Goal: Task Accomplishment & Management: Manage account settings

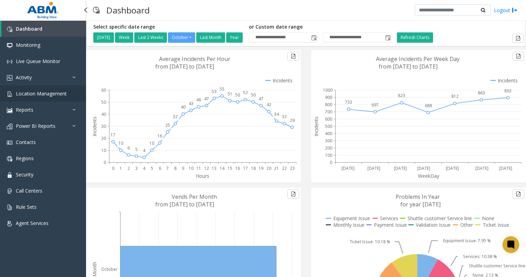
click at [41, 97] on link "Location Management" at bounding box center [43, 93] width 86 height 16
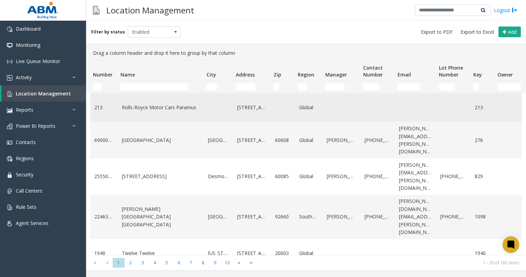
click at [178, 106] on link "Rolls-Royce Motor Cars Paramus" at bounding box center [161, 108] width 78 height 8
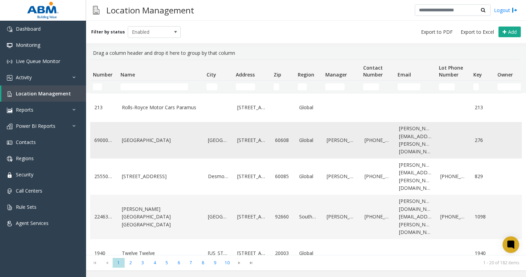
click at [181, 138] on link "[GEOGRAPHIC_DATA]" at bounding box center [161, 140] width 78 height 8
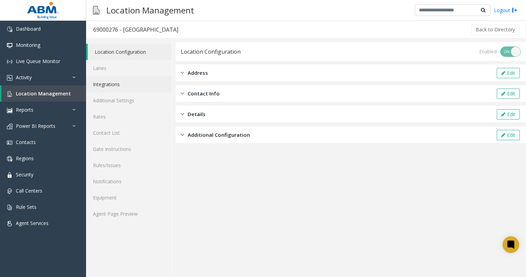
click at [126, 89] on link "Integrations" at bounding box center [129, 84] width 86 height 16
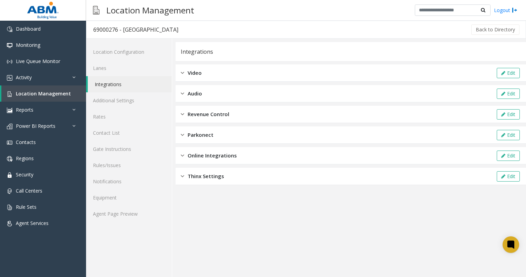
click at [201, 153] on span "Online Integrations" at bounding box center [212, 155] width 49 height 8
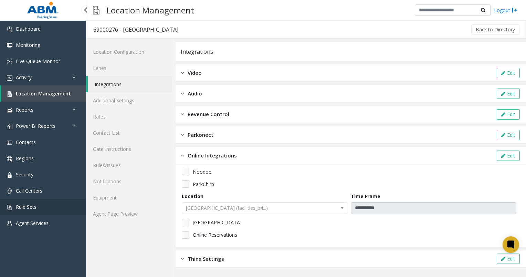
click at [34, 203] on link "Rule Sets" at bounding box center [43, 207] width 86 height 16
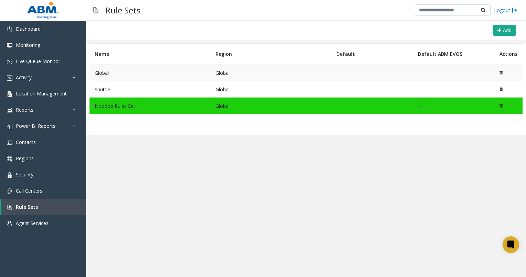
click at [143, 73] on td "Global" at bounding box center [150, 72] width 121 height 17
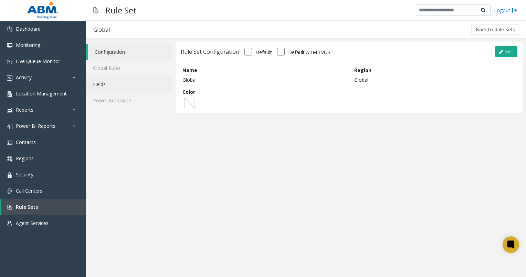
click at [113, 83] on link "Fields" at bounding box center [129, 84] width 86 height 16
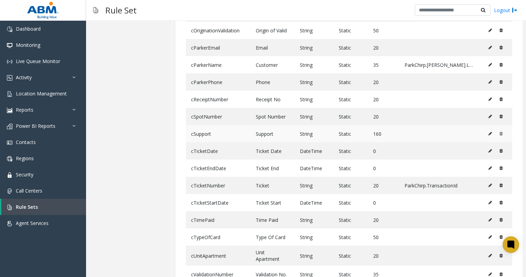
scroll to position [568, 0]
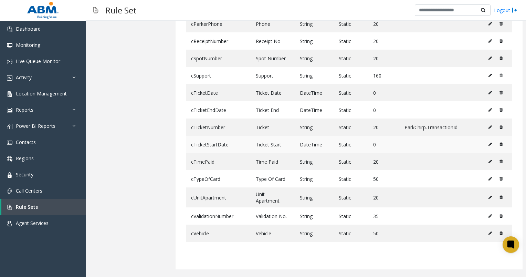
click at [489, 142] on icon at bounding box center [490, 144] width 3 height 4
type input "**********"
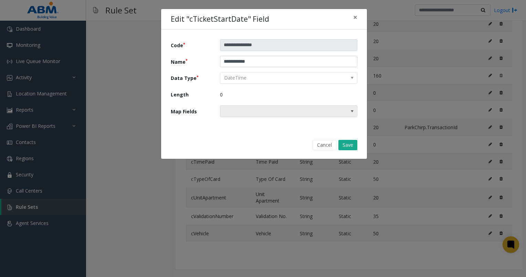
click at [279, 112] on span at bounding box center [274, 111] width 109 height 11
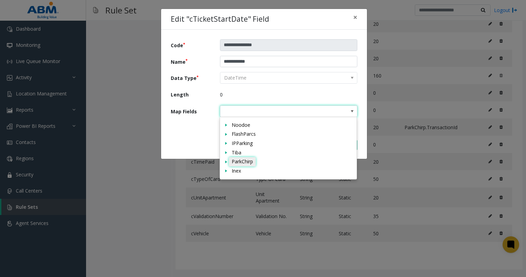
click at [249, 162] on div "ParkChirp" at bounding box center [242, 161] width 21 height 7
drag, startPoint x: 249, startPoint y: 162, endPoint x: 243, endPoint y: 161, distance: 5.9
click at [243, 161] on div "ParkChirp" at bounding box center [242, 161] width 21 height 7
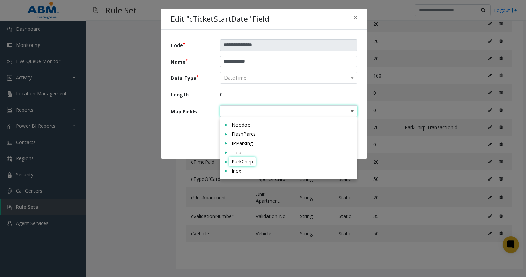
click at [226, 164] on span at bounding box center [226, 162] width 6 height 6
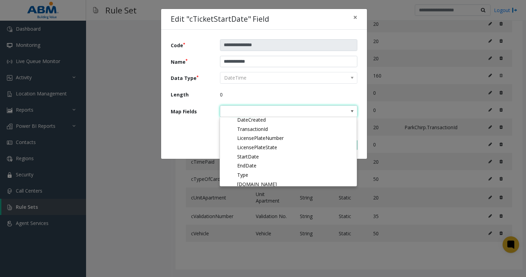
scroll to position [34, 0]
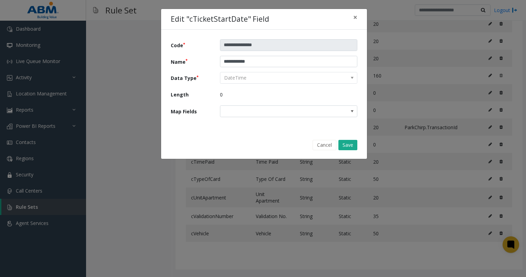
click at [198, 128] on div "**********" at bounding box center [264, 81] width 206 height 102
click at [355, 16] on span "×" at bounding box center [355, 17] width 4 height 10
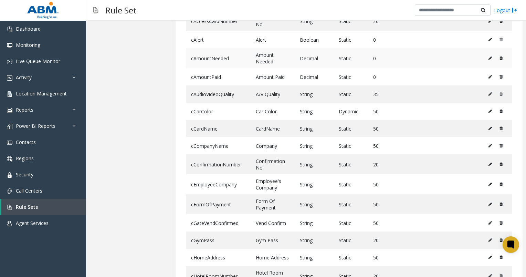
scroll to position [52, 0]
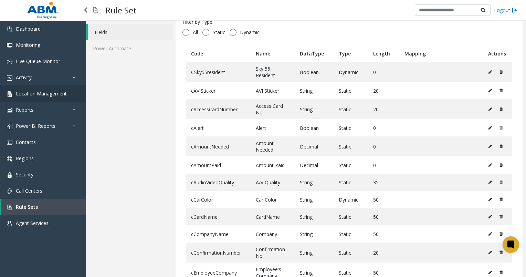
click at [51, 96] on span "Location Management" at bounding box center [41, 93] width 51 height 7
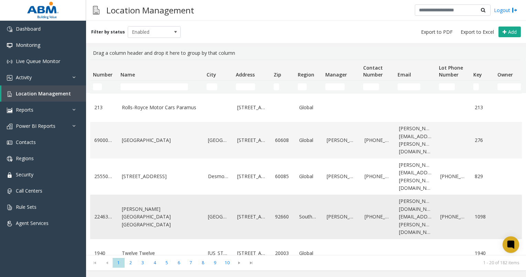
click at [161, 205] on link "[PERSON_NAME][GEOGRAPHIC_DATA] [GEOGRAPHIC_DATA]" at bounding box center [161, 216] width 78 height 23
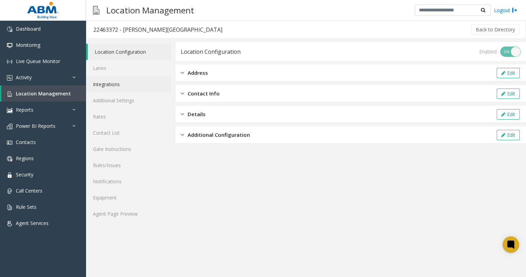
click at [121, 84] on link "Integrations" at bounding box center [129, 84] width 86 height 16
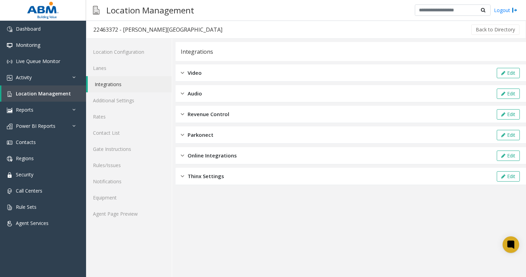
click at [209, 157] on span "Online Integrations" at bounding box center [212, 155] width 49 height 8
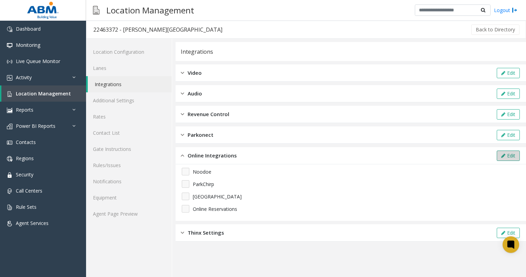
click at [505, 152] on button "Edit" at bounding box center [508, 155] width 23 height 10
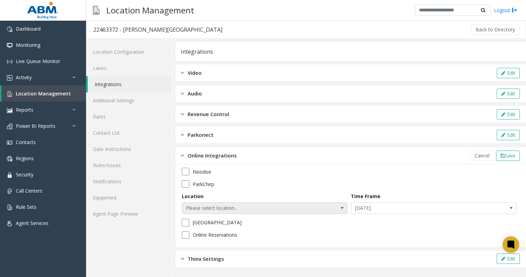
click at [319, 207] on span "Please select location..." at bounding box center [265, 208] width 166 height 12
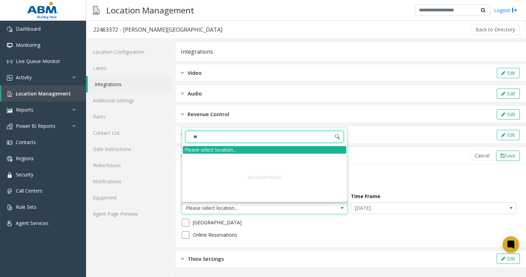
type input "*"
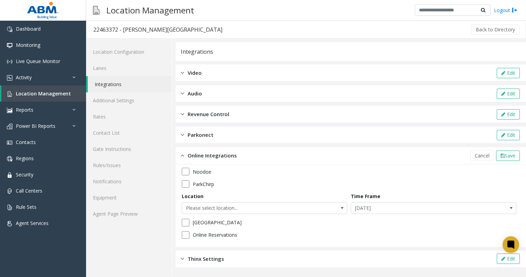
click at [362, 123] on div "Integrations Video Edit Audio Edit Revenue Control Edit Parkonect Edit Online I…" at bounding box center [351, 154] width 350 height 225
click at [219, 209] on span "Please select location..." at bounding box center [248, 207] width 132 height 11
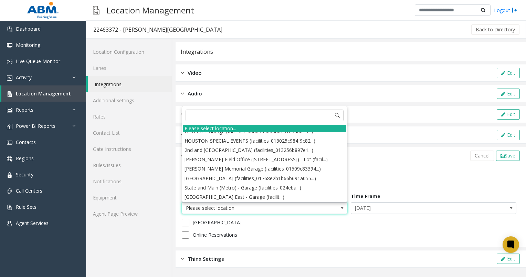
scroll to position [69, 0]
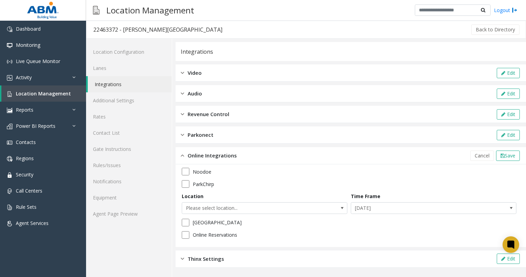
click at [180, 88] on div "Audio Edit" at bounding box center [351, 93] width 350 height 17
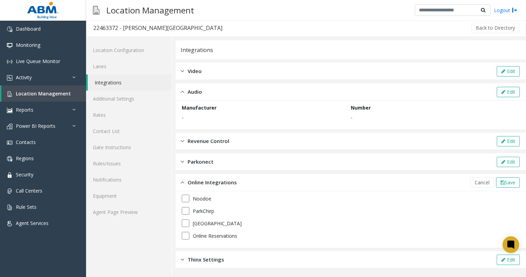
scroll to position [1, 0]
click at [505, 185] on span "Save" at bounding box center [510, 182] width 11 height 7
click at [185, 72] on div "Video" at bounding box center [191, 71] width 21 height 8
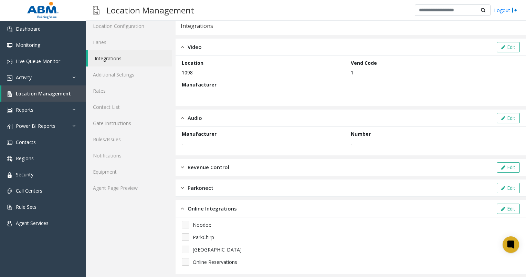
scroll to position [36, 0]
